Goal: Register for event/course

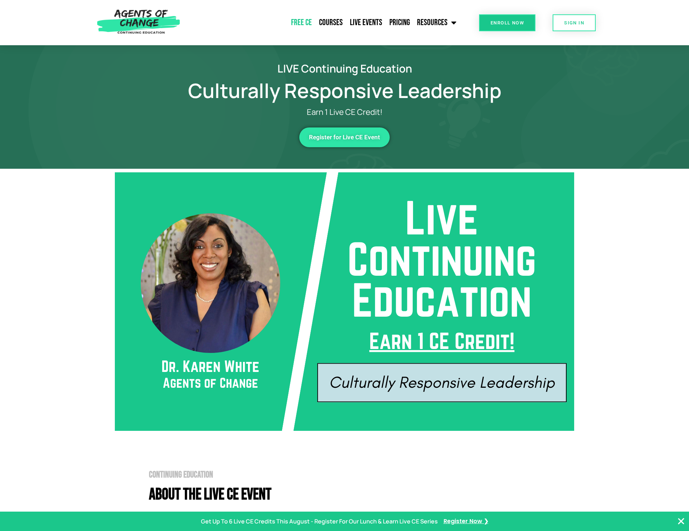
click at [307, 22] on link "Free CE" at bounding box center [301, 23] width 28 height 18
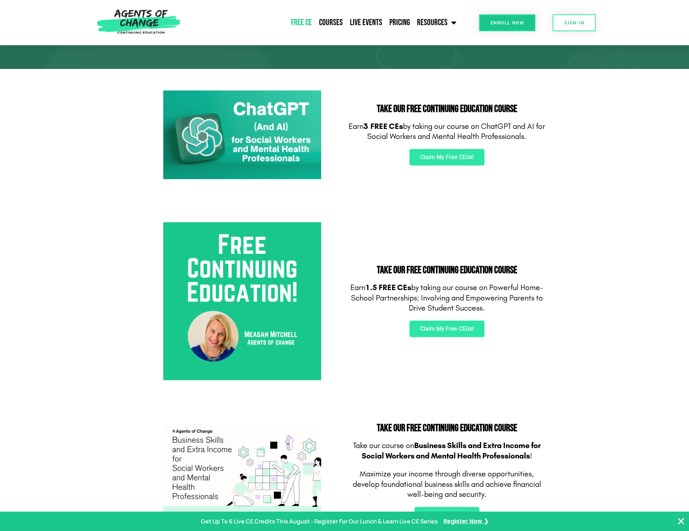
scroll to position [51, 0]
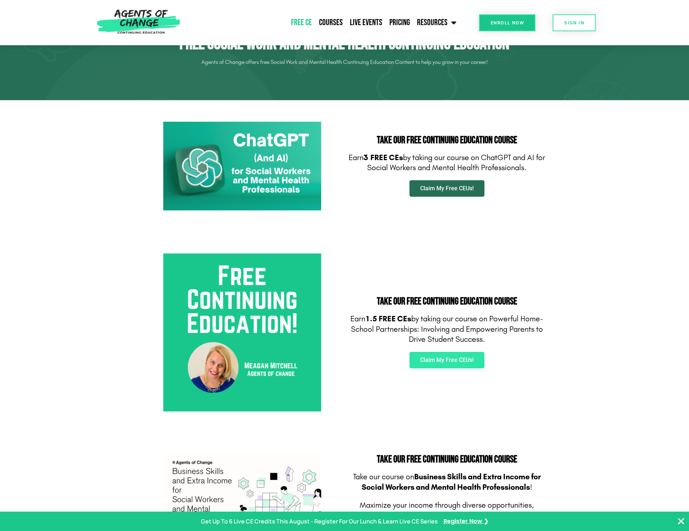
click at [451, 189] on span "Claim My Free CEUs!" at bounding box center [446, 188] width 53 height 6
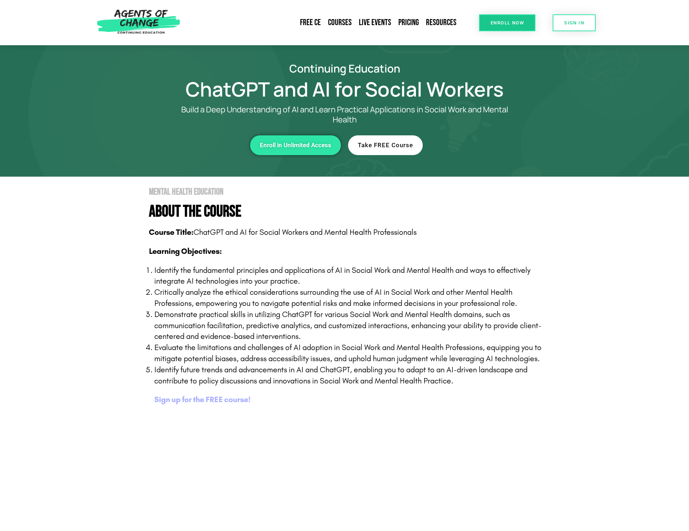
click at [189, 396] on b "Sign up for the FREE course!" at bounding box center [202, 399] width 96 height 9
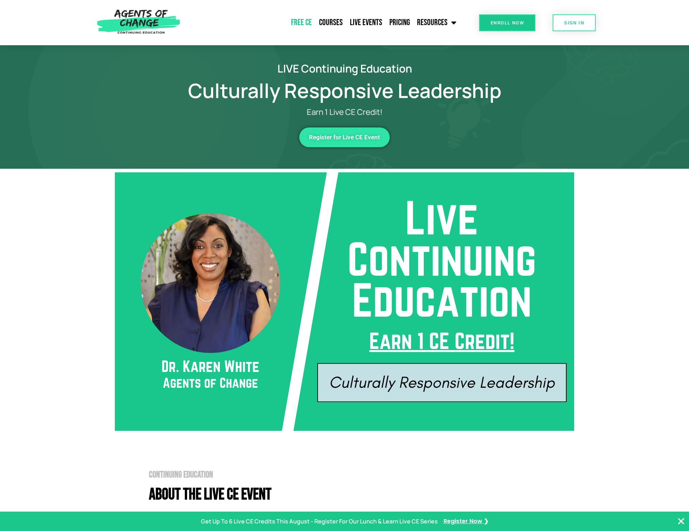
click at [302, 22] on link "Free CE" at bounding box center [301, 23] width 28 height 18
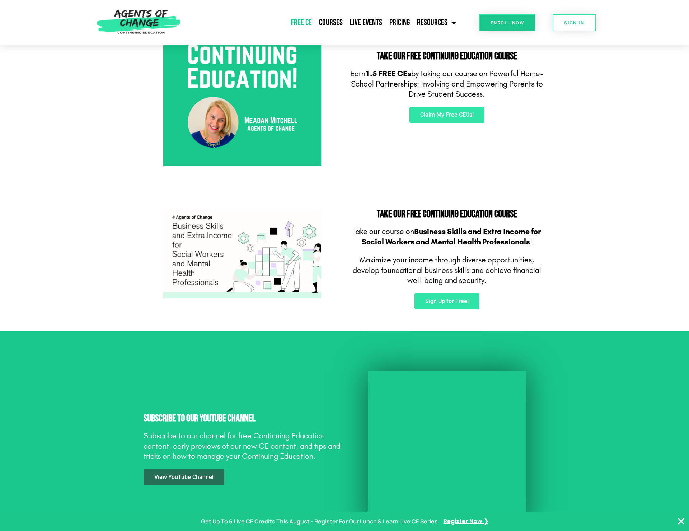
scroll to position [297, 0]
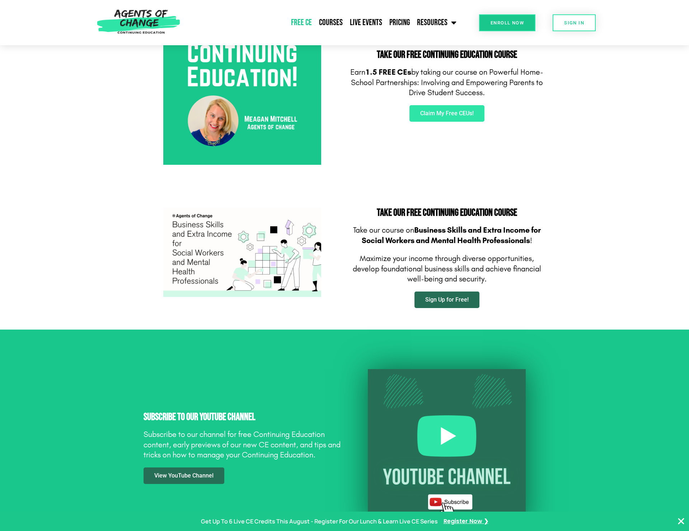
click at [455, 297] on span "Sign Up for Free!" at bounding box center [446, 300] width 43 height 6
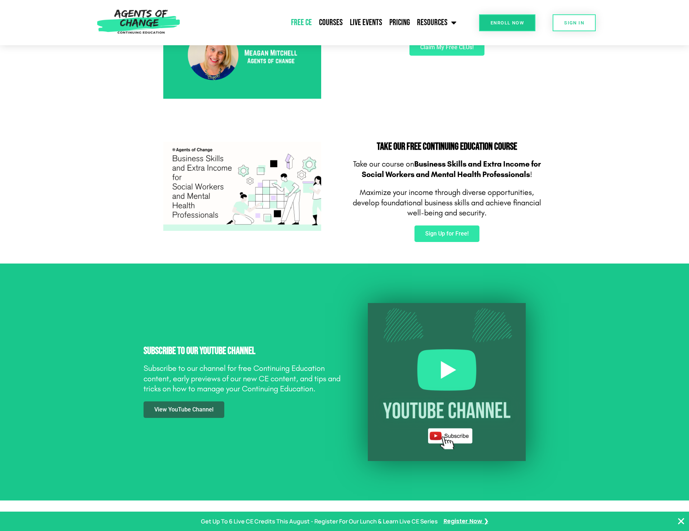
scroll to position [364, 0]
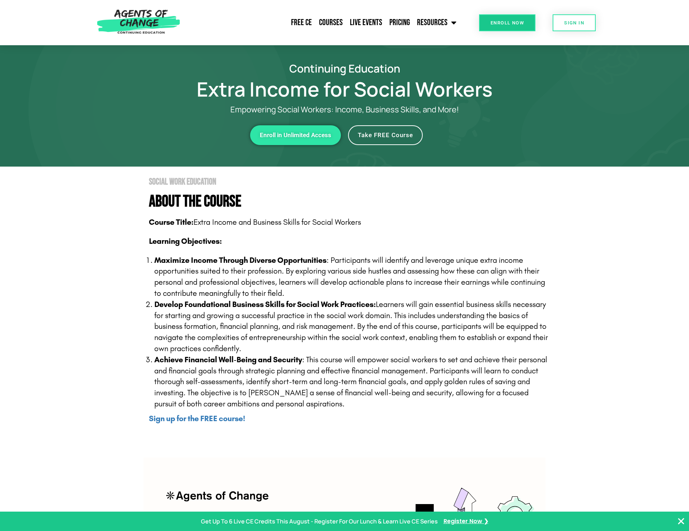
click at [382, 140] on link "Take FREE Course" at bounding box center [385, 135] width 75 height 20
